Goal: Transaction & Acquisition: Purchase product/service

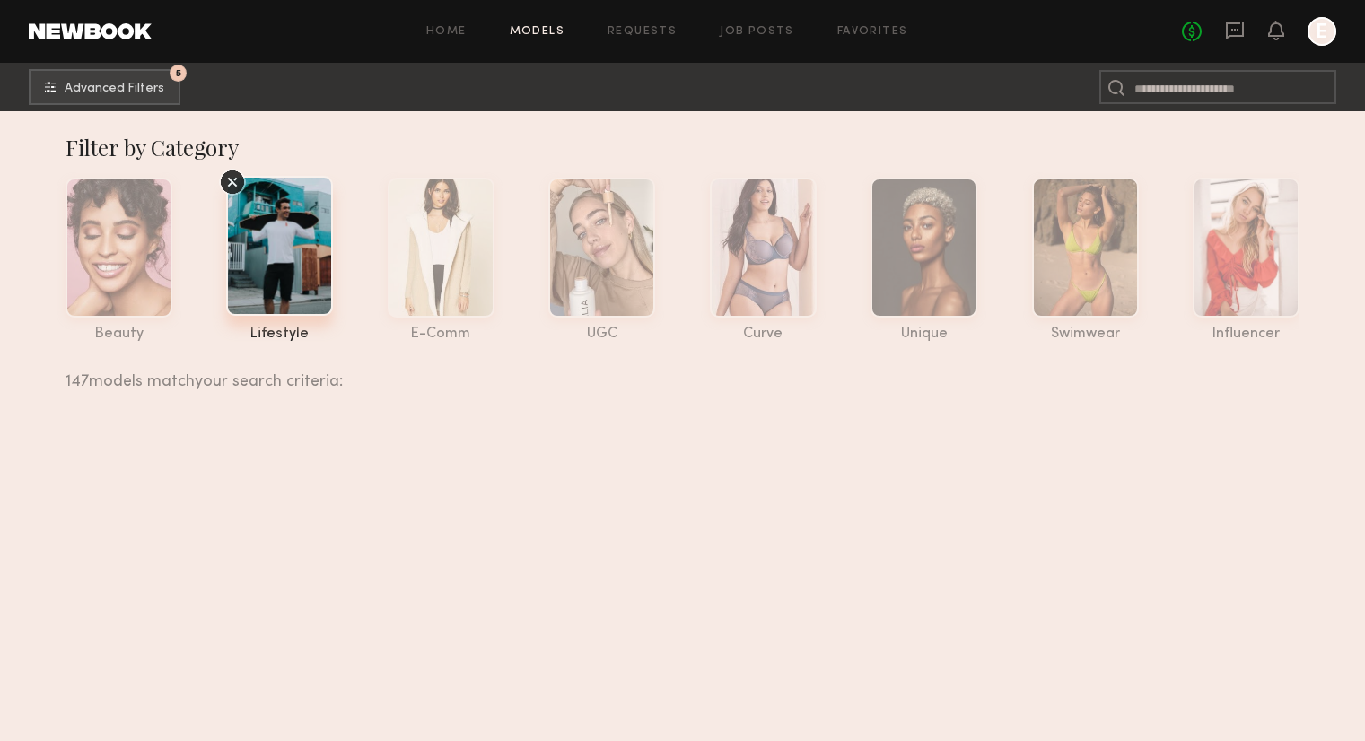
scroll to position [15519, 0]
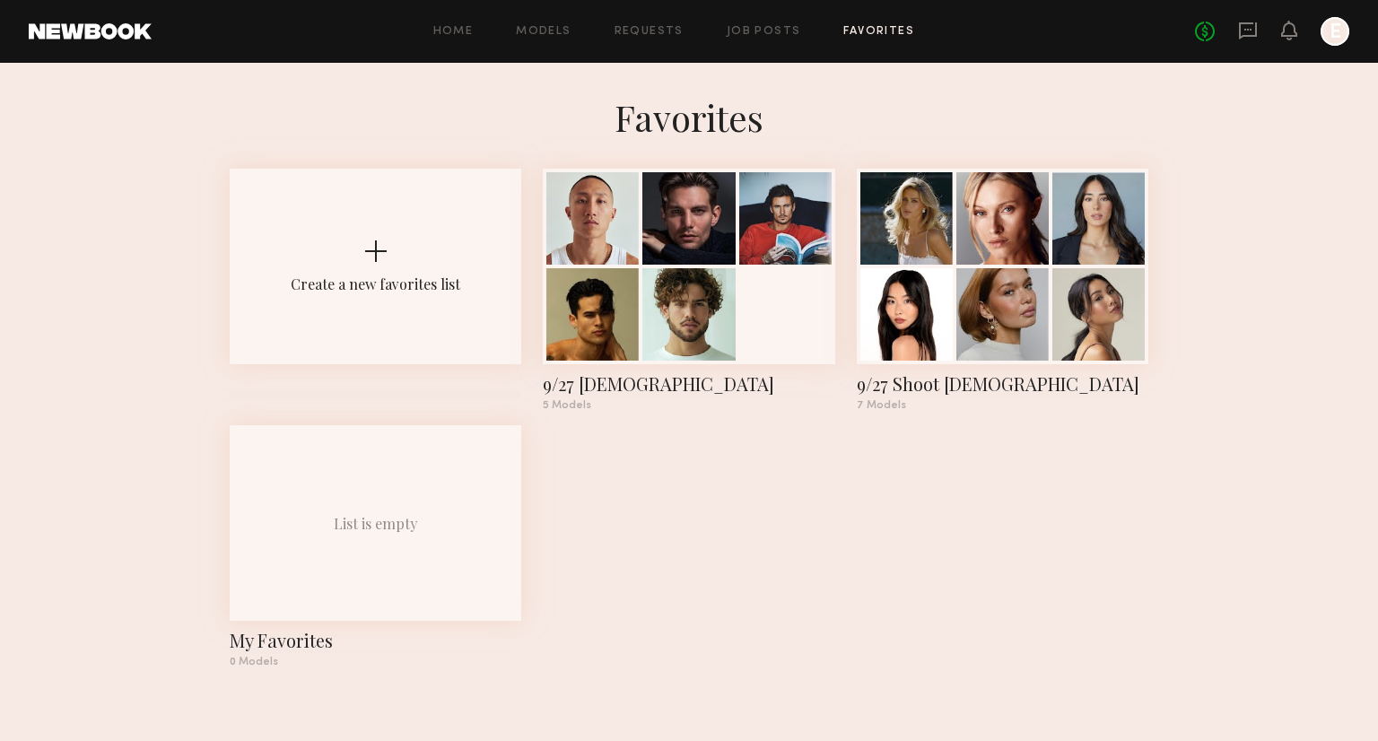
click at [807, 249] on div at bounding box center [785, 218] width 92 height 92
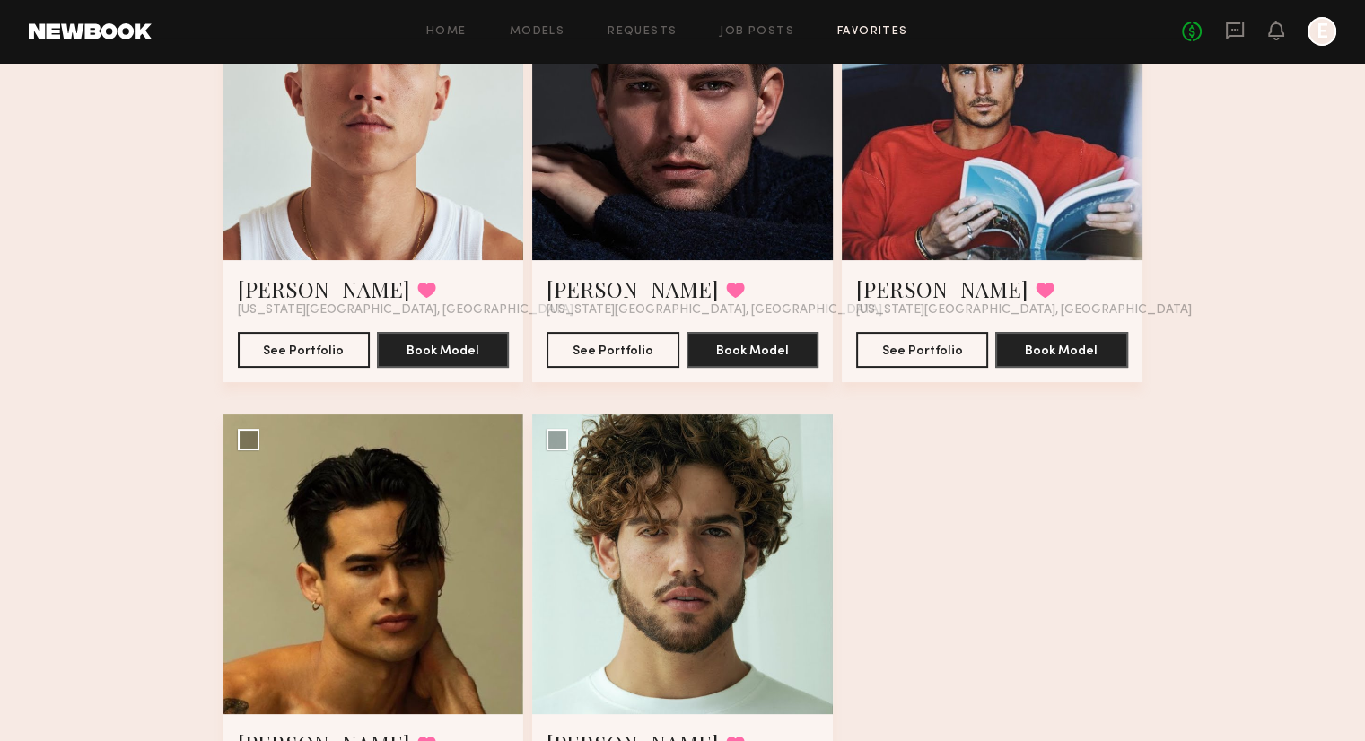
scroll to position [408, 0]
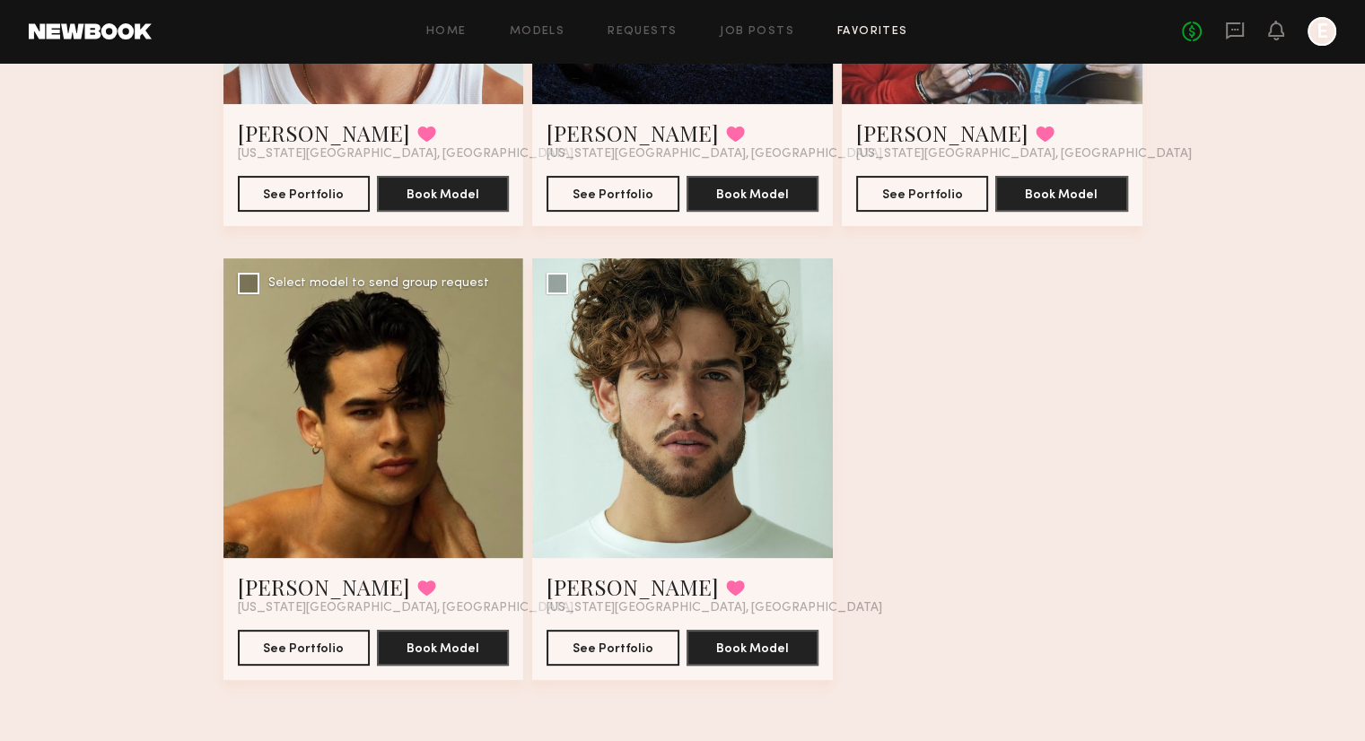
click at [377, 607] on div "Noah S. Favorited New York City, NY" at bounding box center [374, 594] width 272 height 43
click at [345, 582] on div "Noah S. Favorited New York City, NY" at bounding box center [374, 594] width 272 height 43
click at [324, 647] on button "See Portfolio" at bounding box center [304, 647] width 132 height 36
click at [589, 640] on button "See Portfolio" at bounding box center [612, 647] width 132 height 36
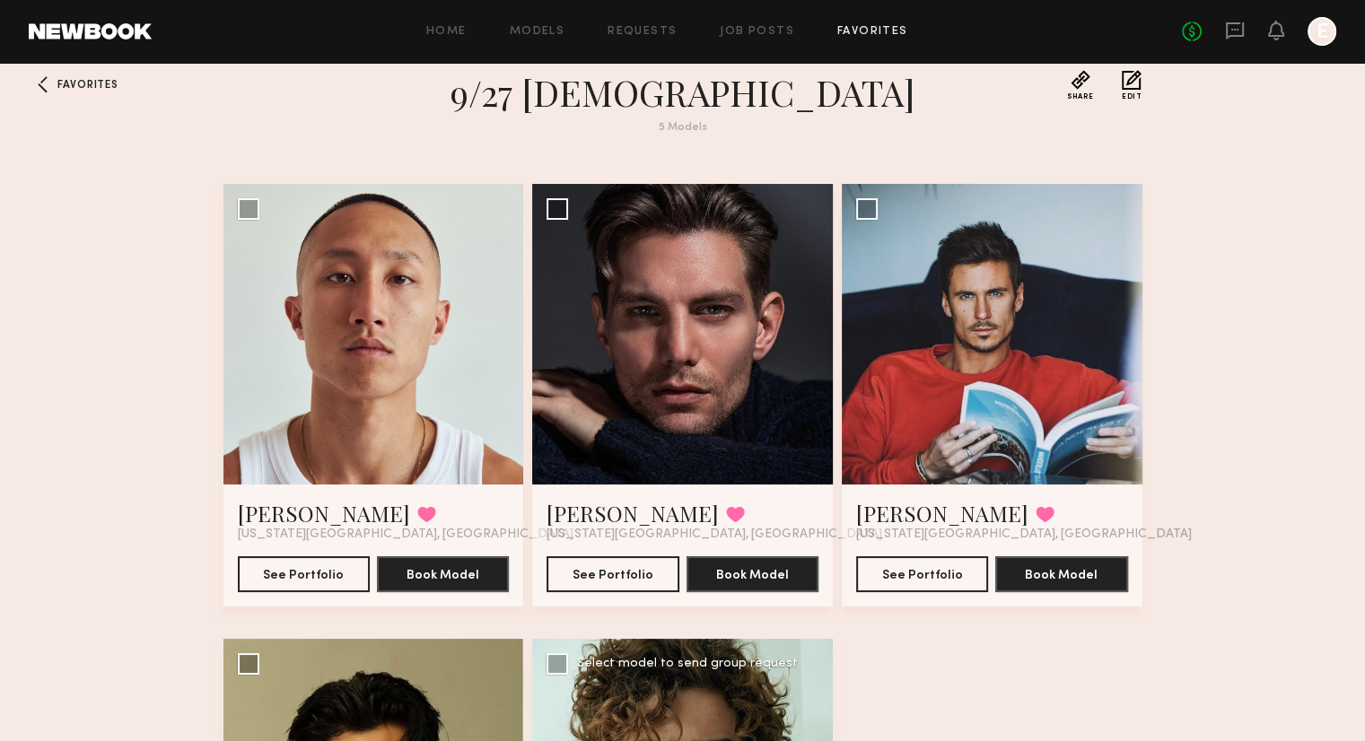
scroll to position [27, 0]
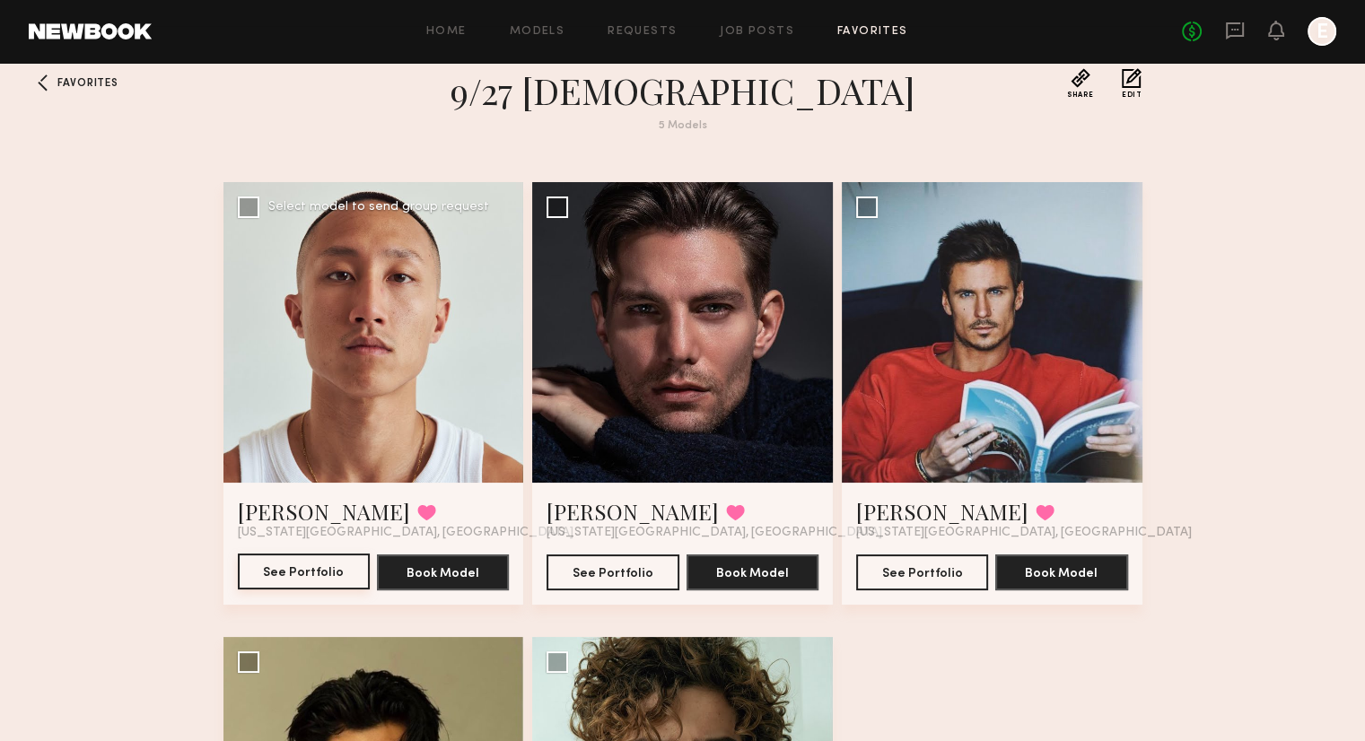
click at [310, 573] on button "See Portfolio" at bounding box center [304, 572] width 132 height 36
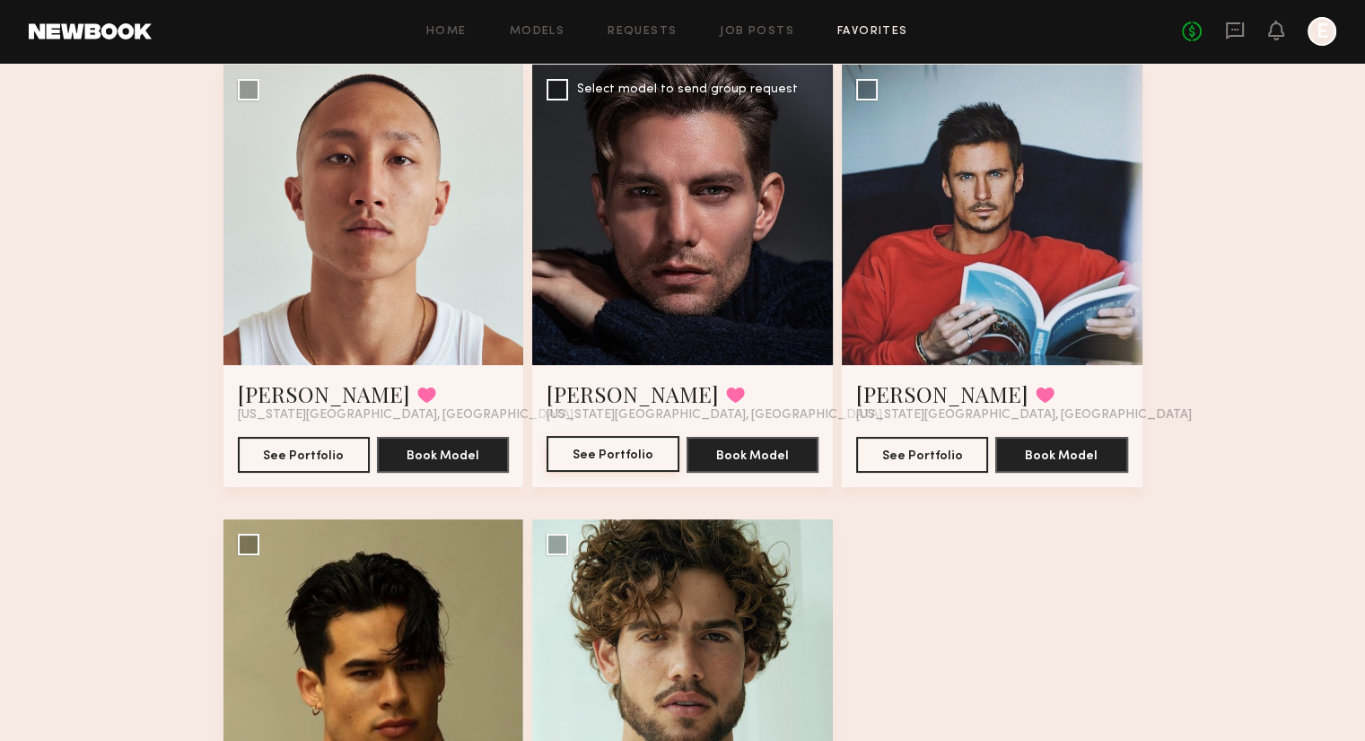
click at [628, 449] on button "See Portfolio" at bounding box center [612, 454] width 132 height 36
click at [1036, 403] on button at bounding box center [1045, 395] width 19 height 16
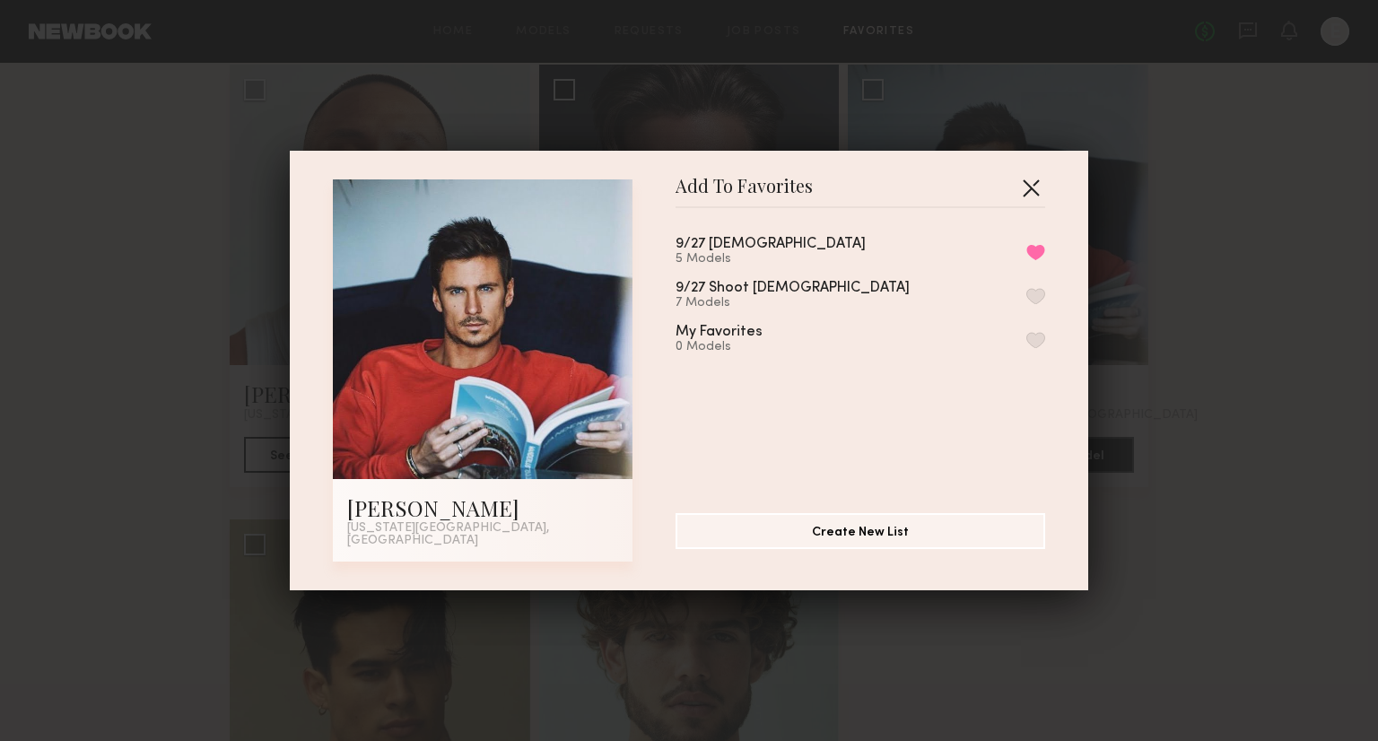
click at [1026, 189] on button "button" at bounding box center [1031, 187] width 29 height 29
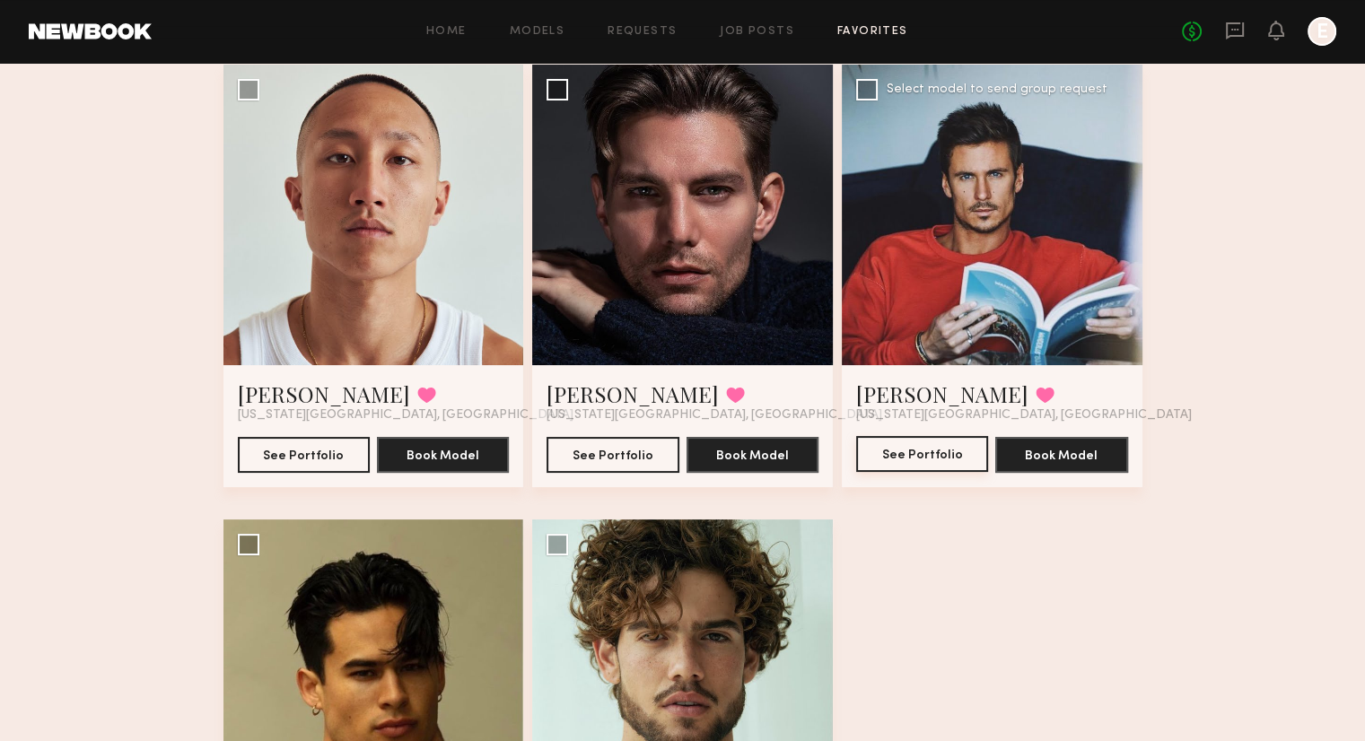
click at [920, 469] on button "See Portfolio" at bounding box center [922, 454] width 132 height 36
